Goal: Transaction & Acquisition: Purchase product/service

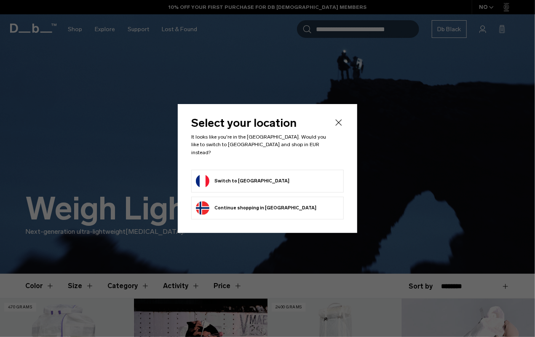
click at [343, 120] on div "Select your location It looks like you're in the France. Would you like to swit…" at bounding box center [267, 168] width 179 height 128
click at [341, 124] on icon "Close" at bounding box center [339, 123] width 6 height 6
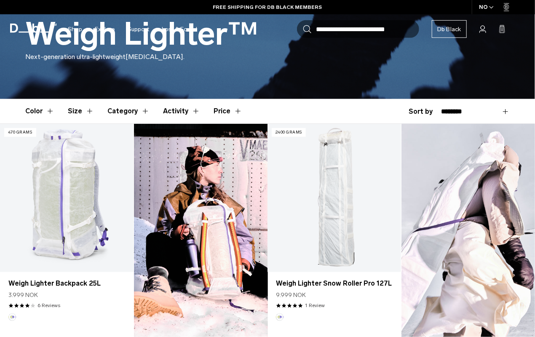
scroll to position [293, 0]
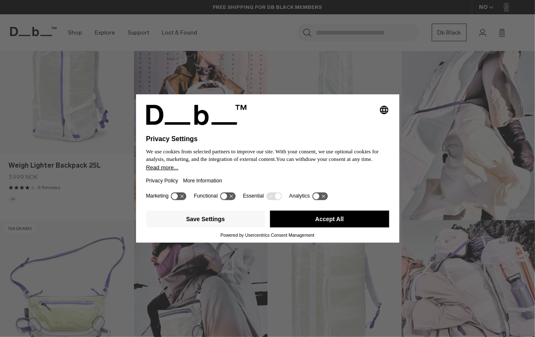
click at [336, 218] on button "Accept All" at bounding box center [329, 219] width 119 height 17
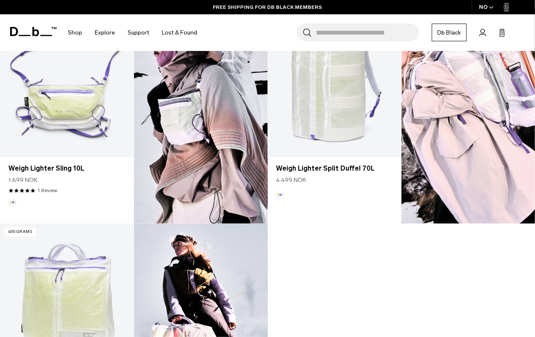
scroll to position [504, 0]
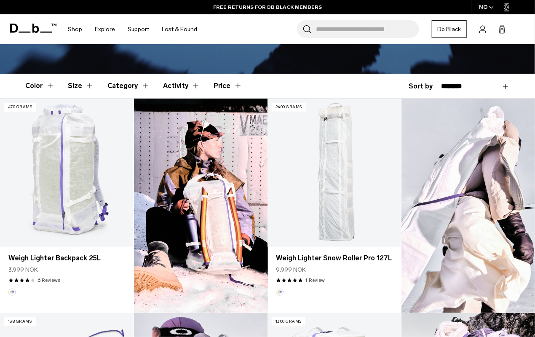
scroll to position [192, 0]
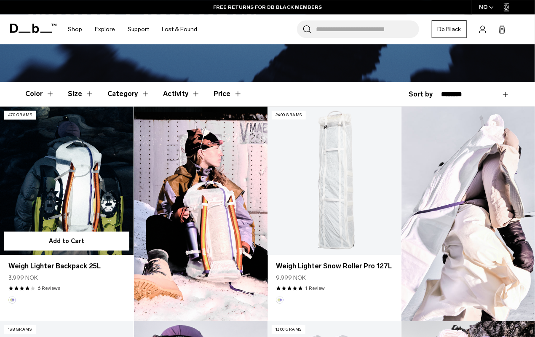
click at [102, 201] on link "Weigh Lighter Backpack 25L" at bounding box center [66, 181] width 133 height 148
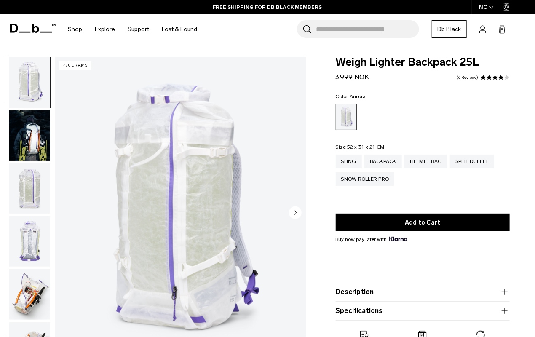
click at [489, 11] on div "NO" at bounding box center [486, 7] width 29 height 14
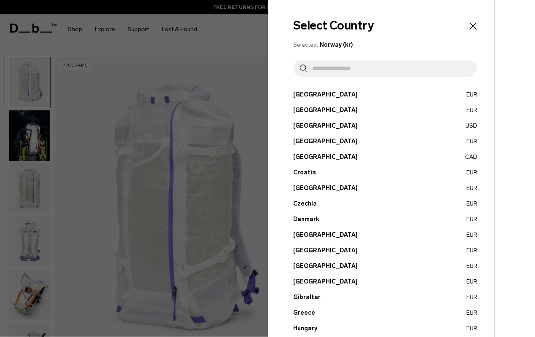
click at [307, 266] on button "France EUR" at bounding box center [385, 265] width 184 height 9
